Goal: Task Accomplishment & Management: Manage account settings

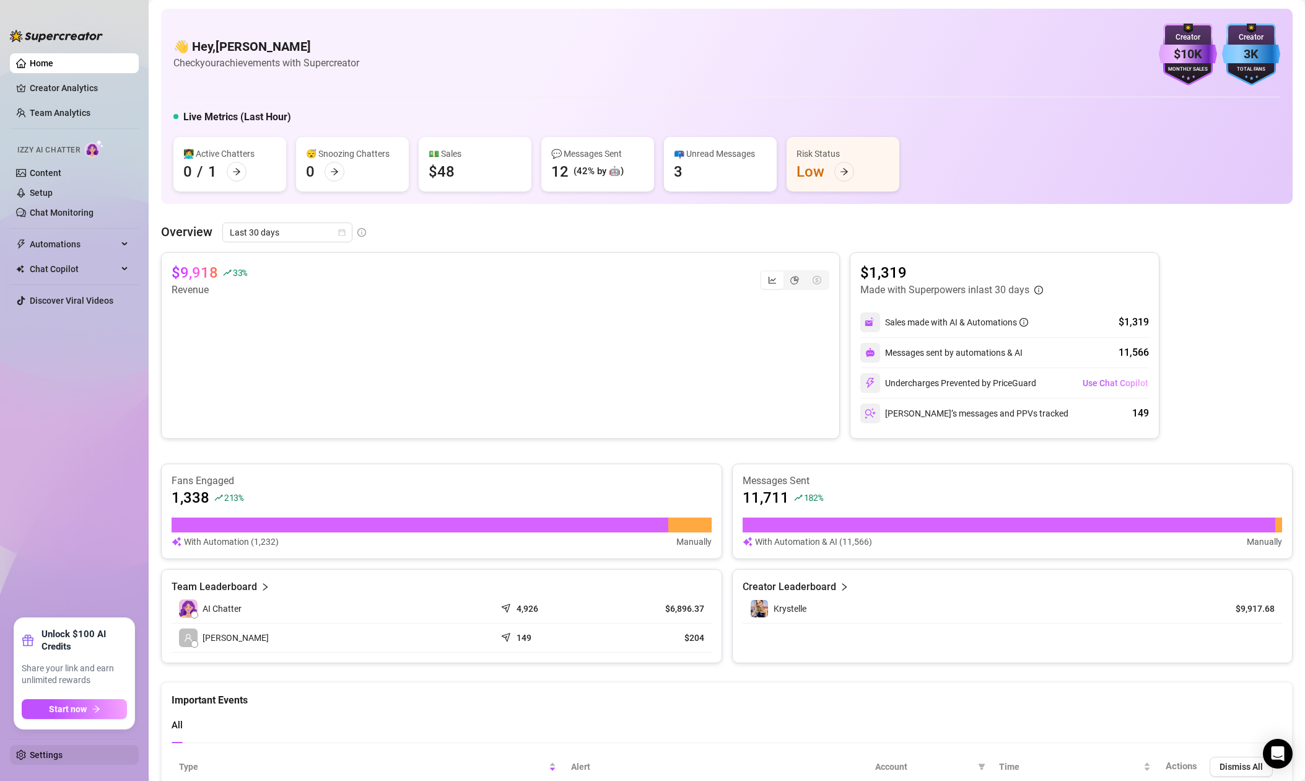
click at [36, 760] on link "Settings" at bounding box center [46, 755] width 33 height 10
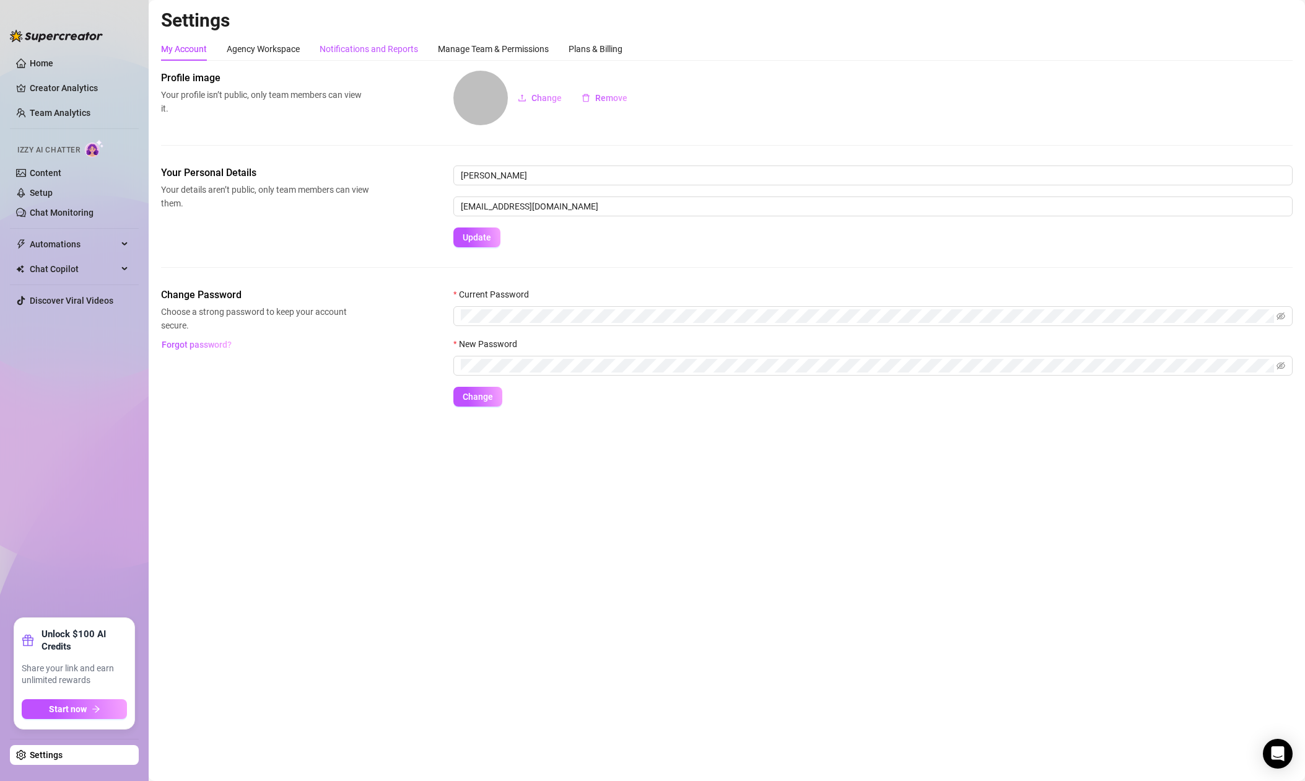
click at [355, 45] on div "Notifications and Reports" at bounding box center [369, 49] width 99 height 14
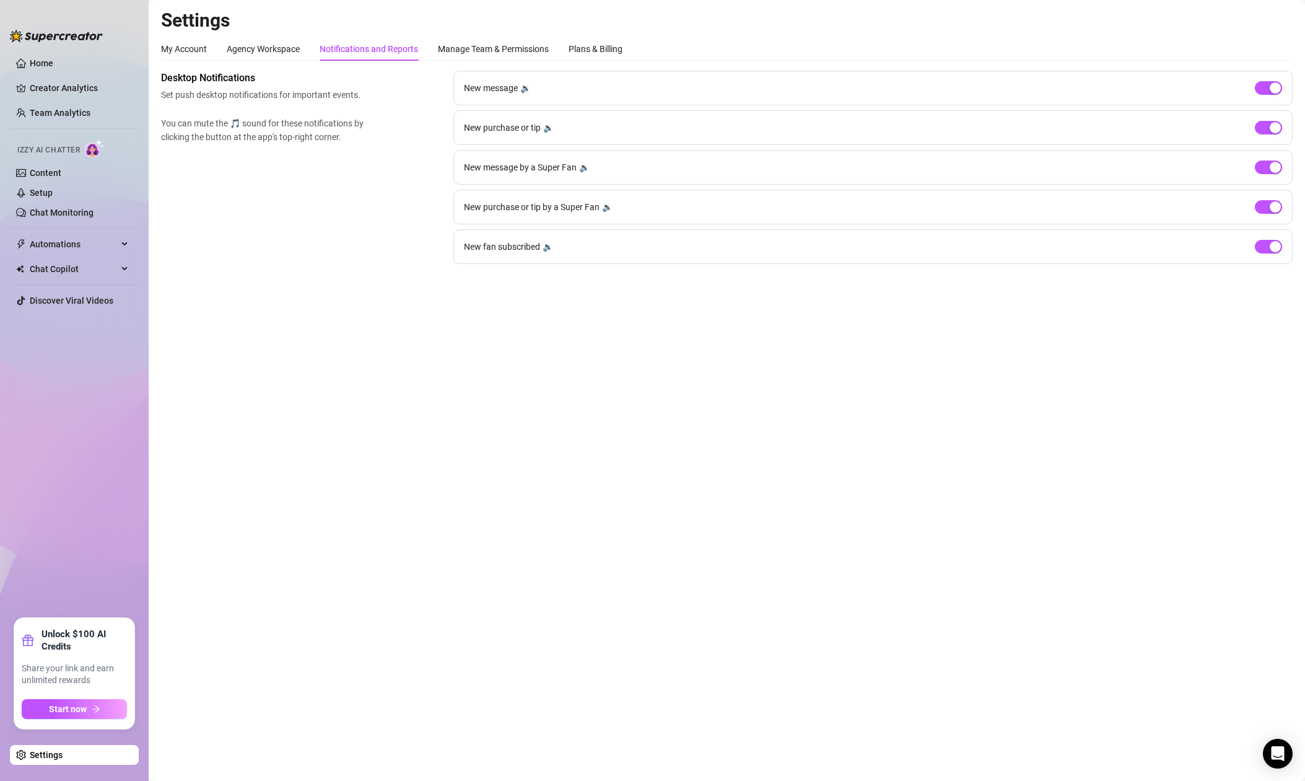
click at [548, 248] on div "🔉" at bounding box center [548, 247] width 11 height 14
click at [606, 207] on div "🔉" at bounding box center [607, 207] width 11 height 14
click at [581, 168] on div "🔉" at bounding box center [584, 167] width 11 height 14
click at [545, 125] on div "🔉" at bounding box center [548, 128] width 11 height 14
click at [525, 87] on div "🔉" at bounding box center [525, 88] width 11 height 14
